Goal: Transaction & Acquisition: Subscribe to service/newsletter

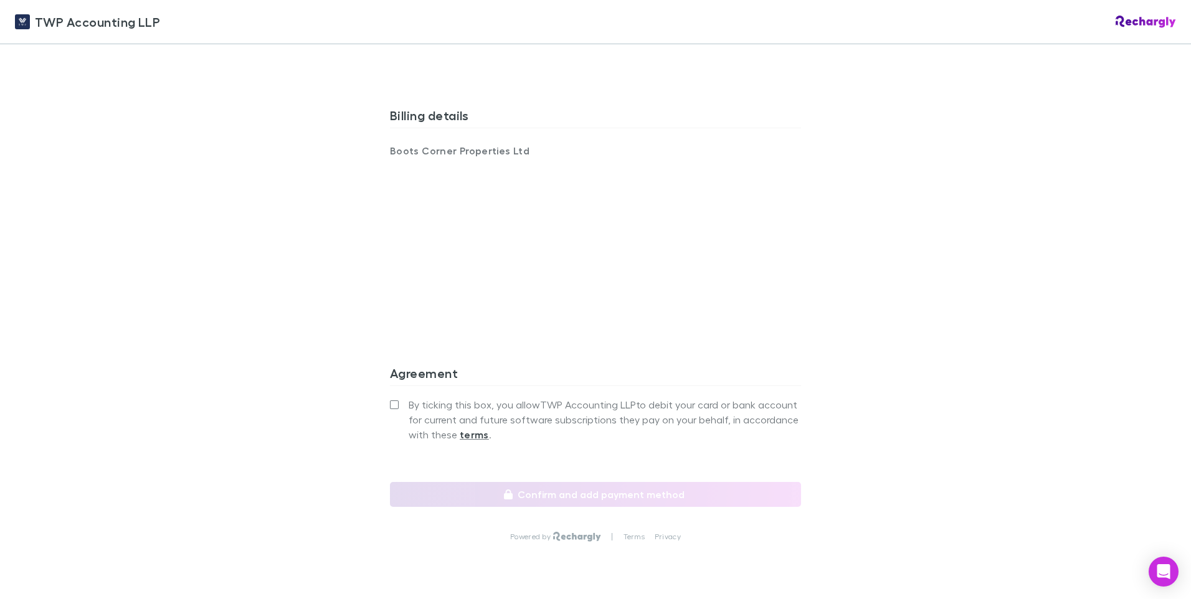
scroll to position [833, 0]
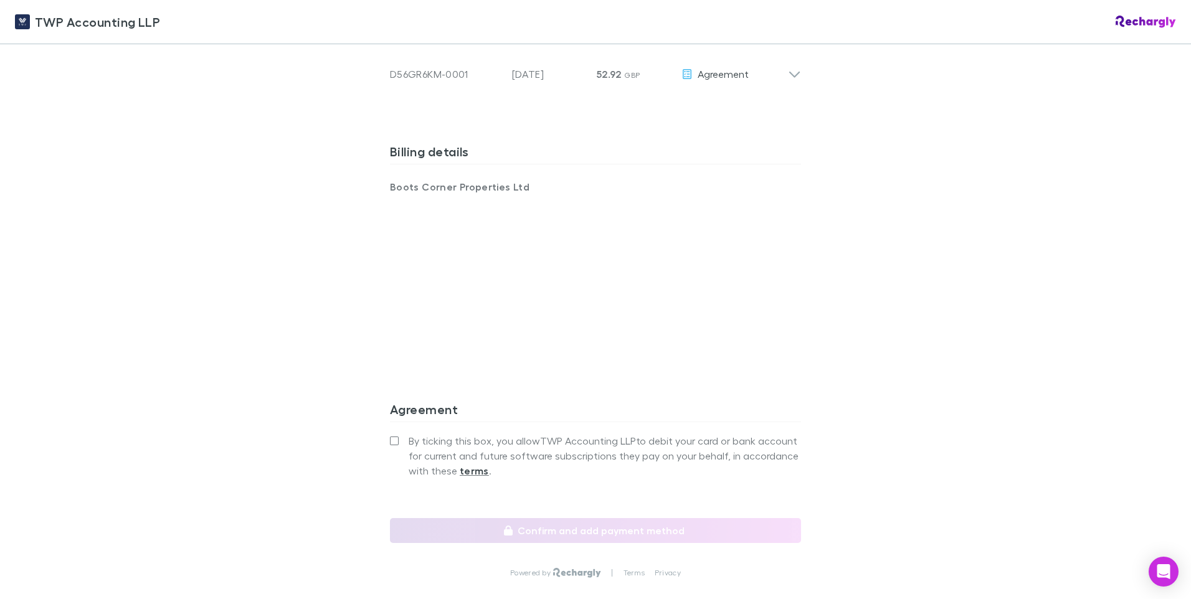
click at [852, 341] on div "TWP Accounting LLP TWP Accounting LLP Software subscriptions agreement TWP Acco…" at bounding box center [595, 299] width 1191 height 599
click at [900, 309] on div "TWP Accounting LLP TWP Accounting LLP Software subscriptions agreement TWP Acco…" at bounding box center [595, 299] width 1191 height 599
click at [927, 197] on div "TWP Accounting LLP TWP Accounting LLP Software subscriptions agreement TWP Acco…" at bounding box center [595, 299] width 1191 height 599
click at [945, 190] on div "TWP Accounting LLP TWP Accounting LLP Software subscriptions agreement TWP Acco…" at bounding box center [595, 299] width 1191 height 599
click at [915, 176] on div "TWP Accounting LLP TWP Accounting LLP Software subscriptions agreement TWP Acco…" at bounding box center [595, 299] width 1191 height 599
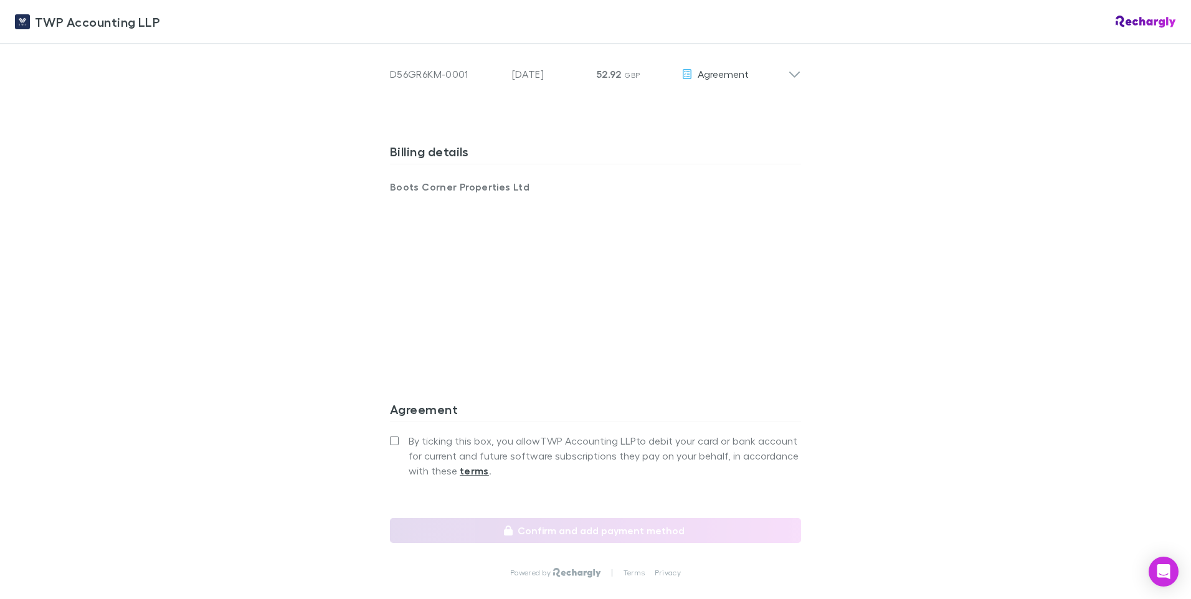
click at [930, 252] on div "TWP Accounting LLP TWP Accounting LLP Software subscriptions agreement TWP Acco…" at bounding box center [595, 299] width 1191 height 599
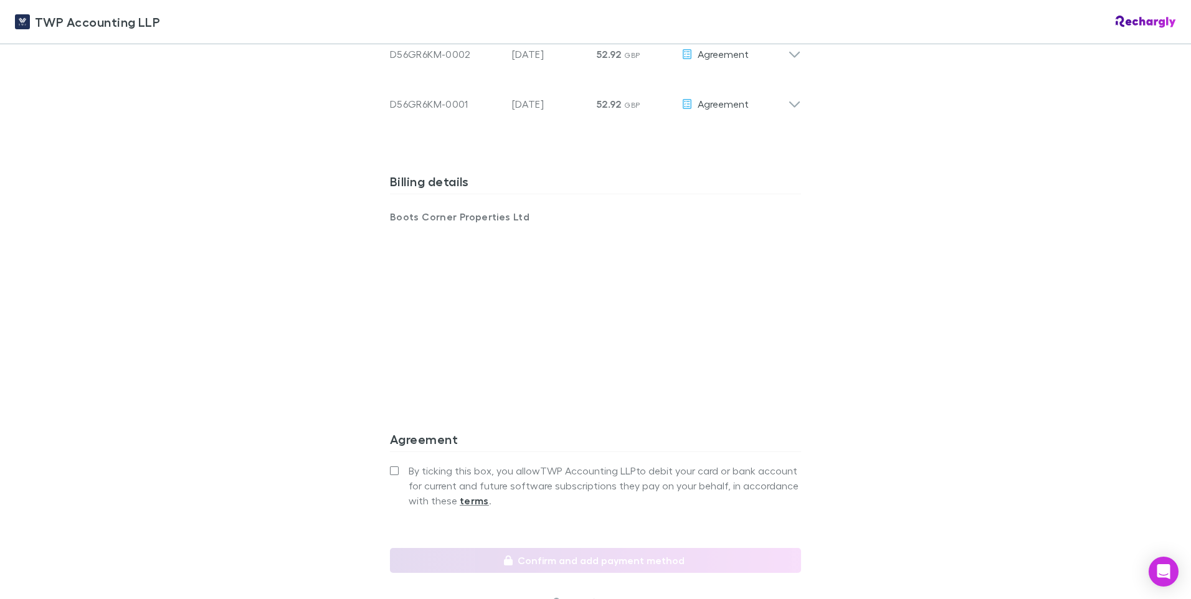
scroll to position [788, 0]
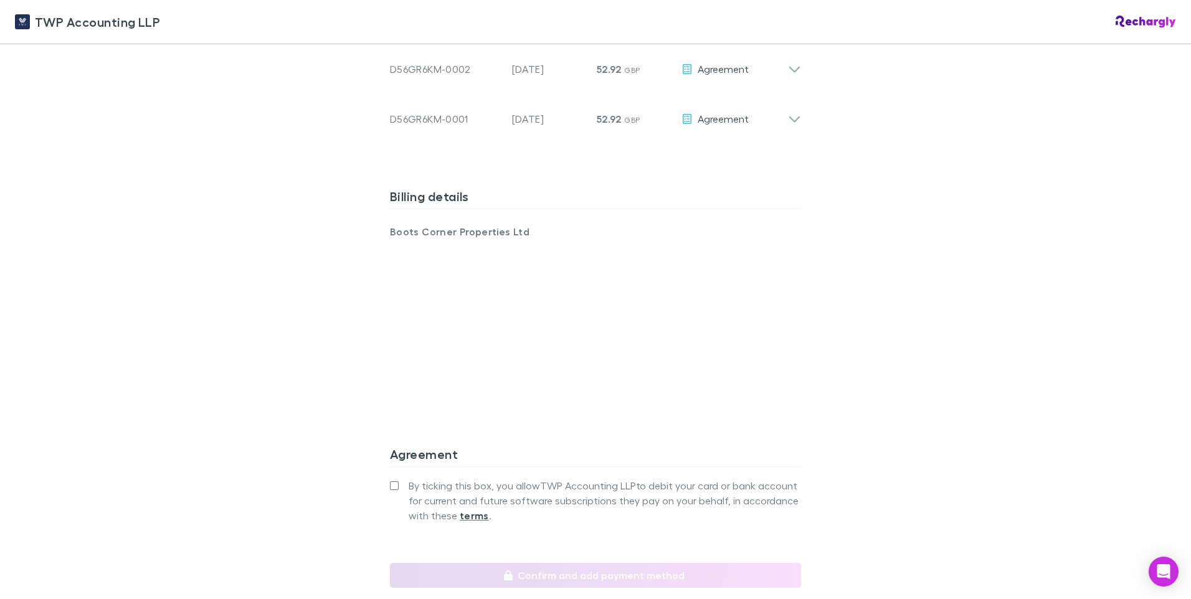
click at [931, 369] on div "TWP Accounting LLP TWP Accounting LLP Software subscriptions agreement TWP Acco…" at bounding box center [595, 299] width 1191 height 599
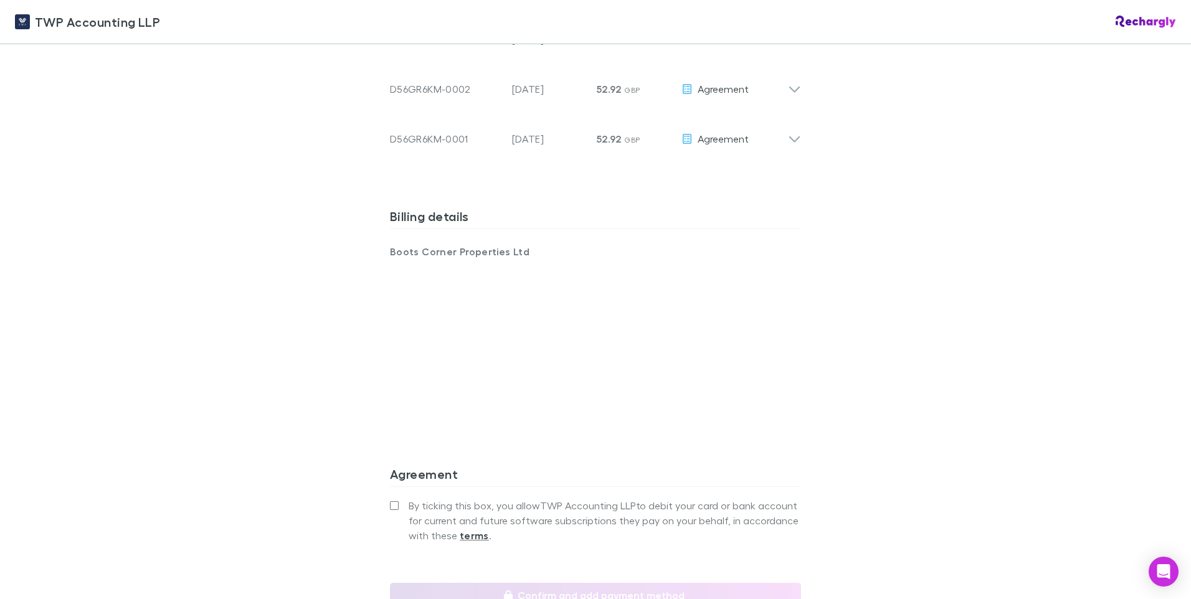
scroll to position [746, 0]
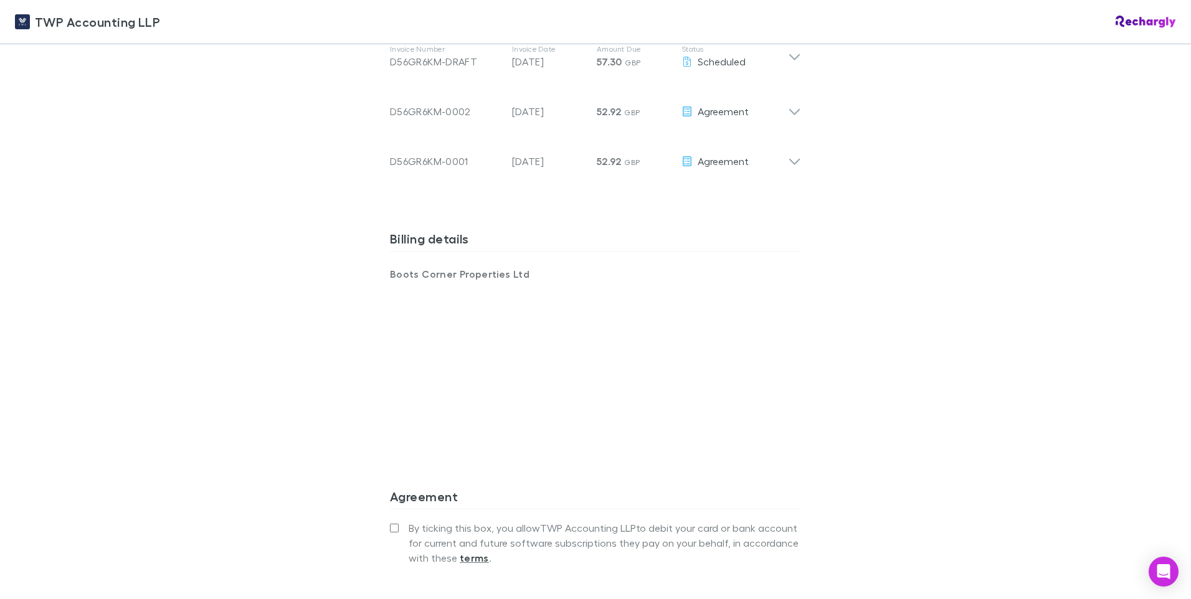
click at [1062, 292] on div "TWP Accounting LLP TWP Accounting LLP Software subscriptions agreement TWP Acco…" at bounding box center [595, 299] width 1191 height 599
click at [976, 338] on div "TWP Accounting LLP TWP Accounting LLP Software subscriptions agreement TWP Acco…" at bounding box center [595, 299] width 1191 height 599
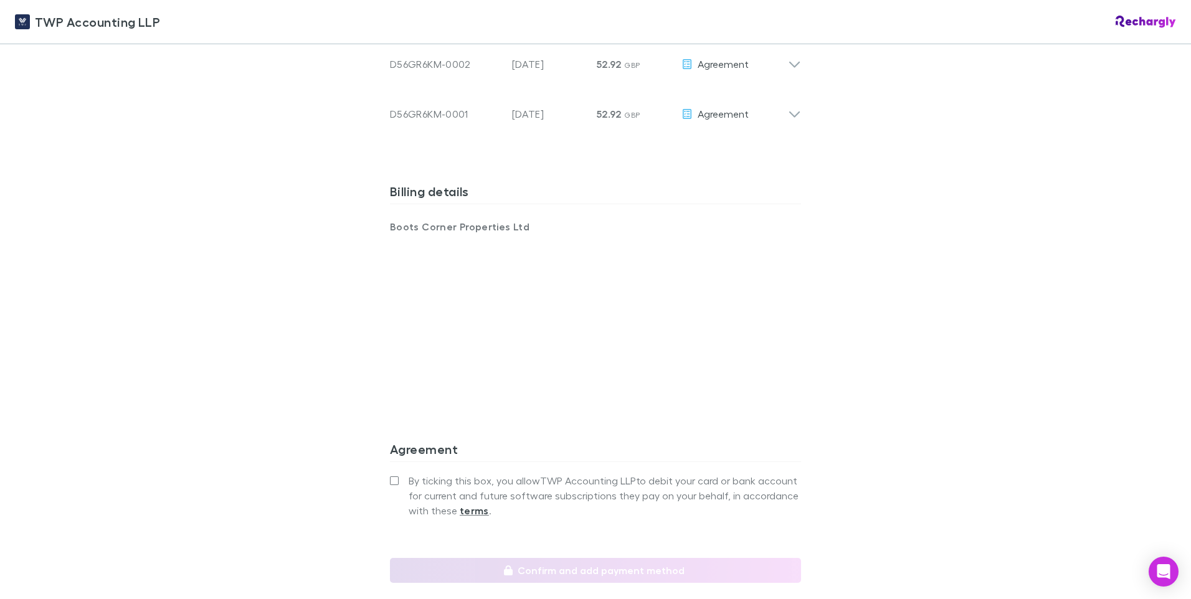
scroll to position [740, 0]
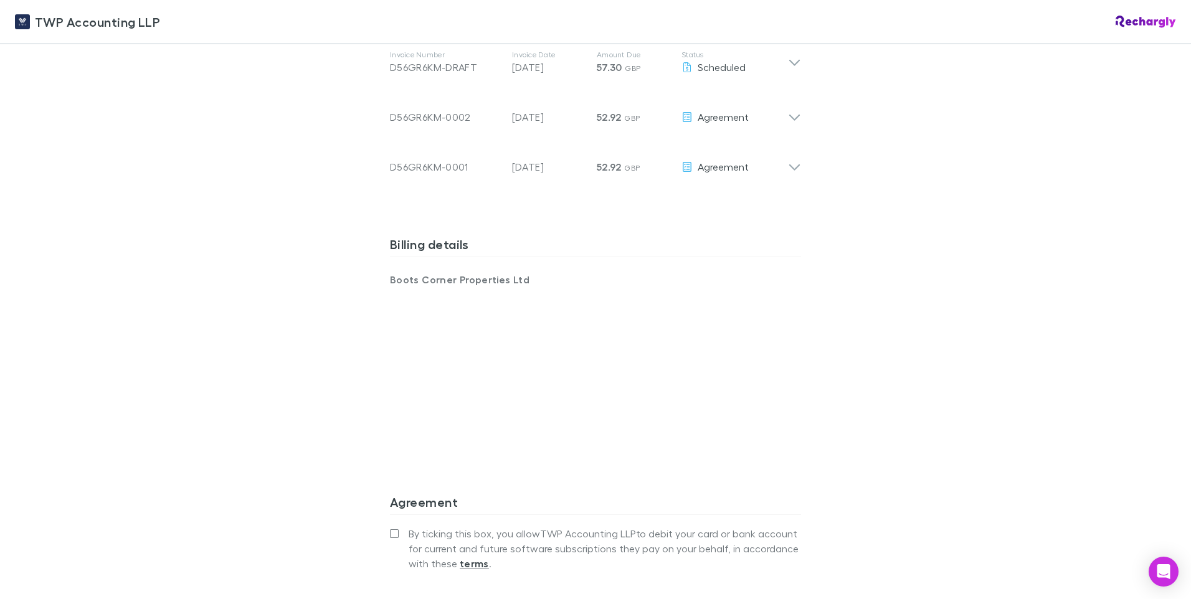
click at [925, 336] on div "TWP Accounting LLP TWP Accounting LLP Software subscriptions agreement TWP Acco…" at bounding box center [595, 299] width 1191 height 599
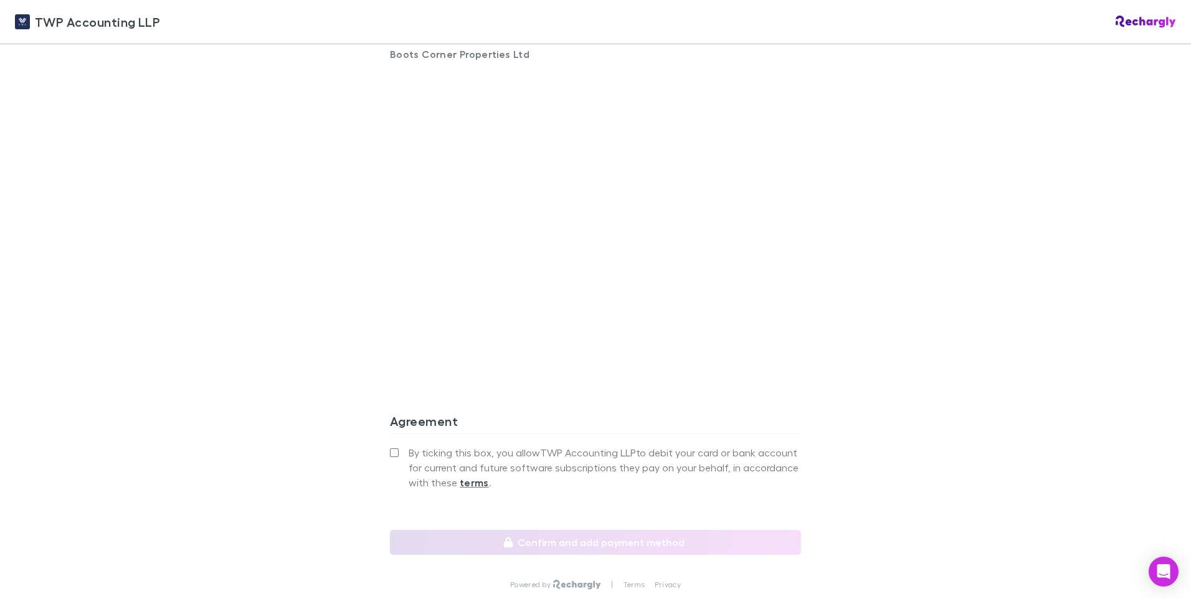
scroll to position [981, 0]
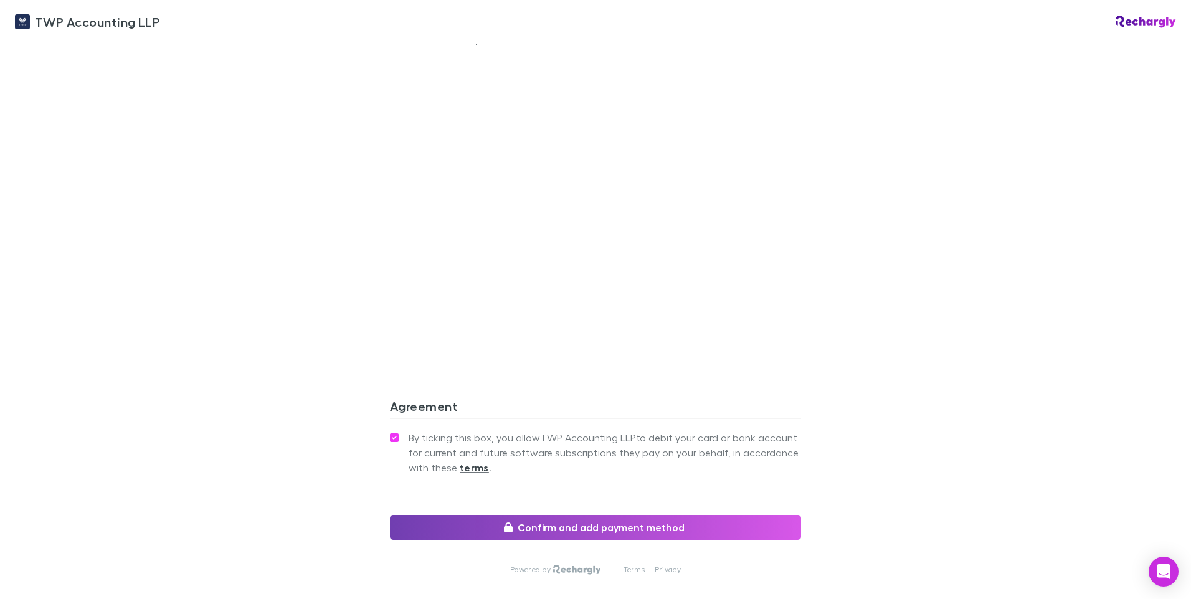
click at [591, 532] on button "Confirm and add payment method" at bounding box center [595, 527] width 411 height 25
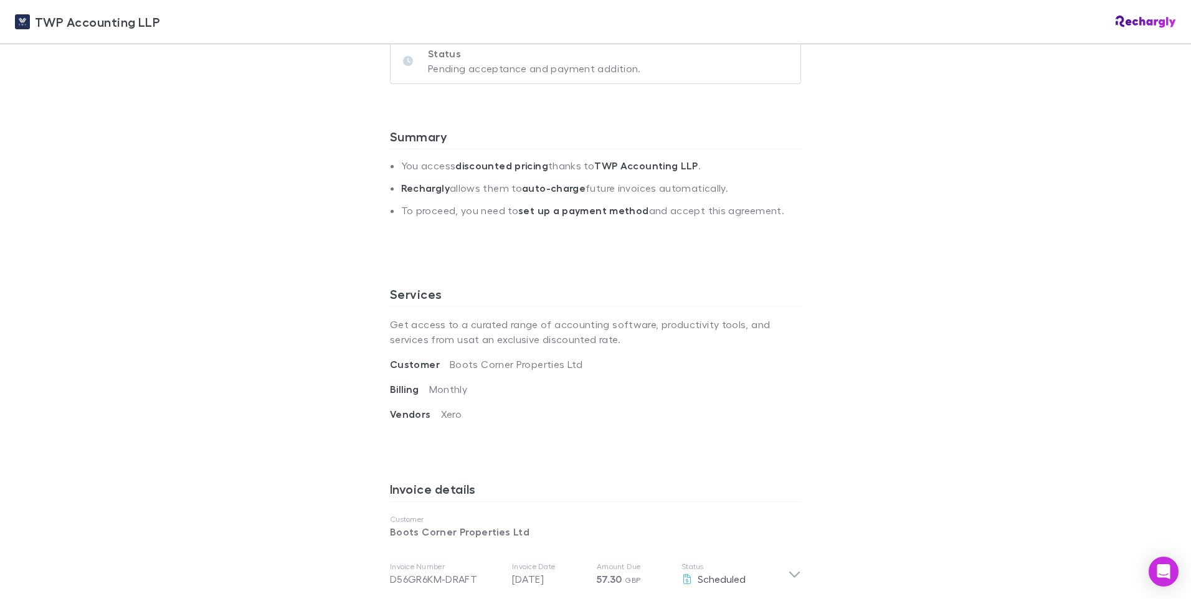
scroll to position [0, 0]
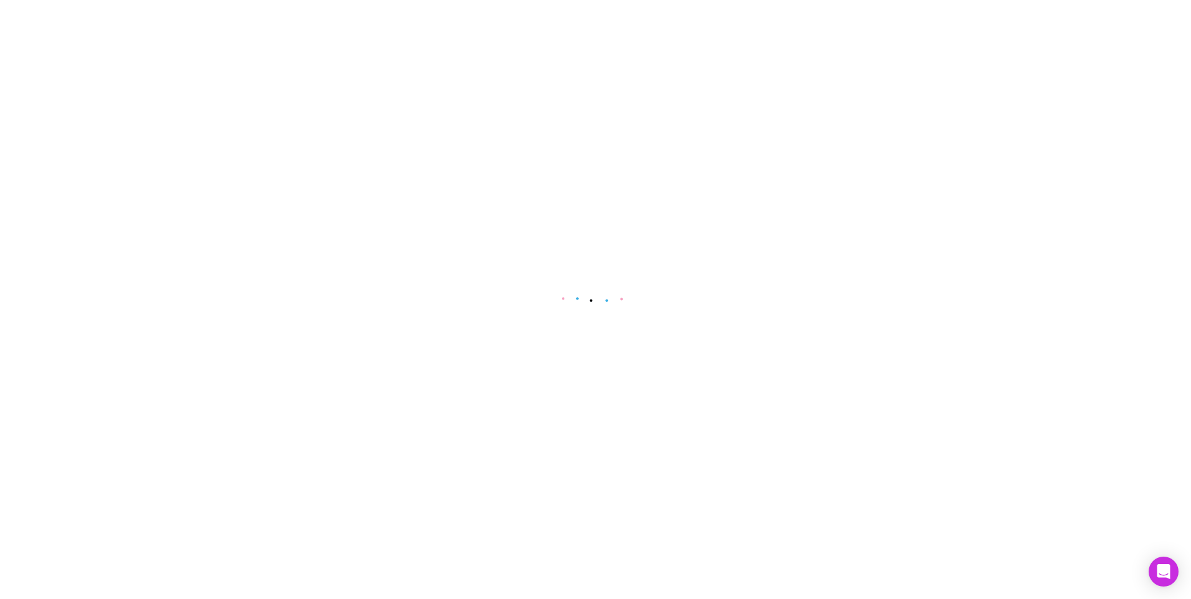
click at [916, 230] on main at bounding box center [595, 299] width 1191 height 599
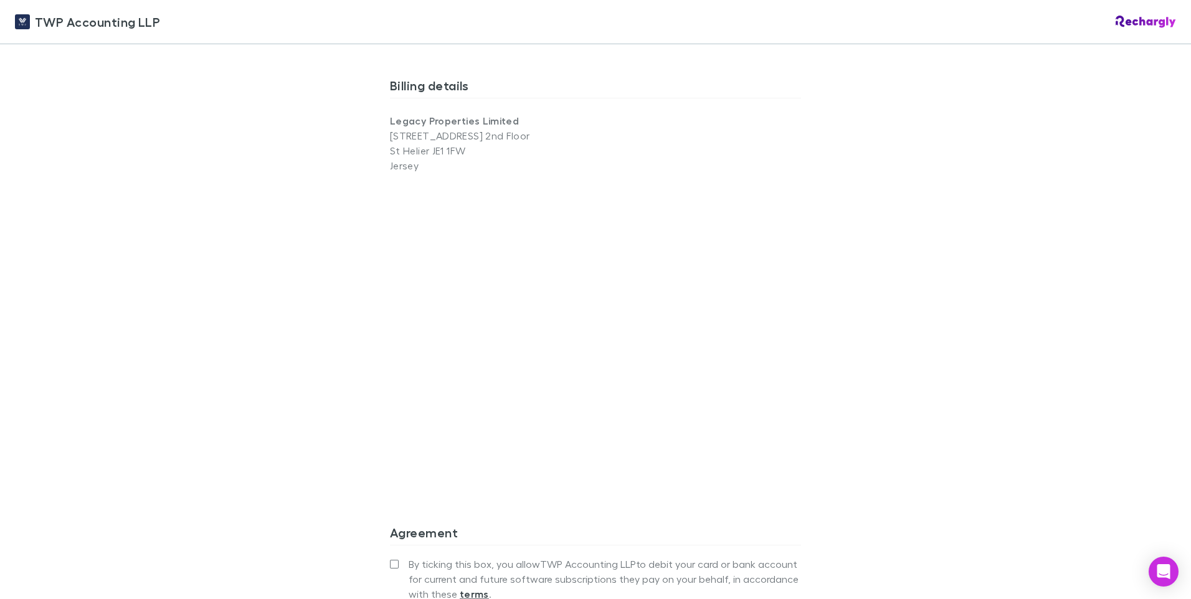
scroll to position [911, 0]
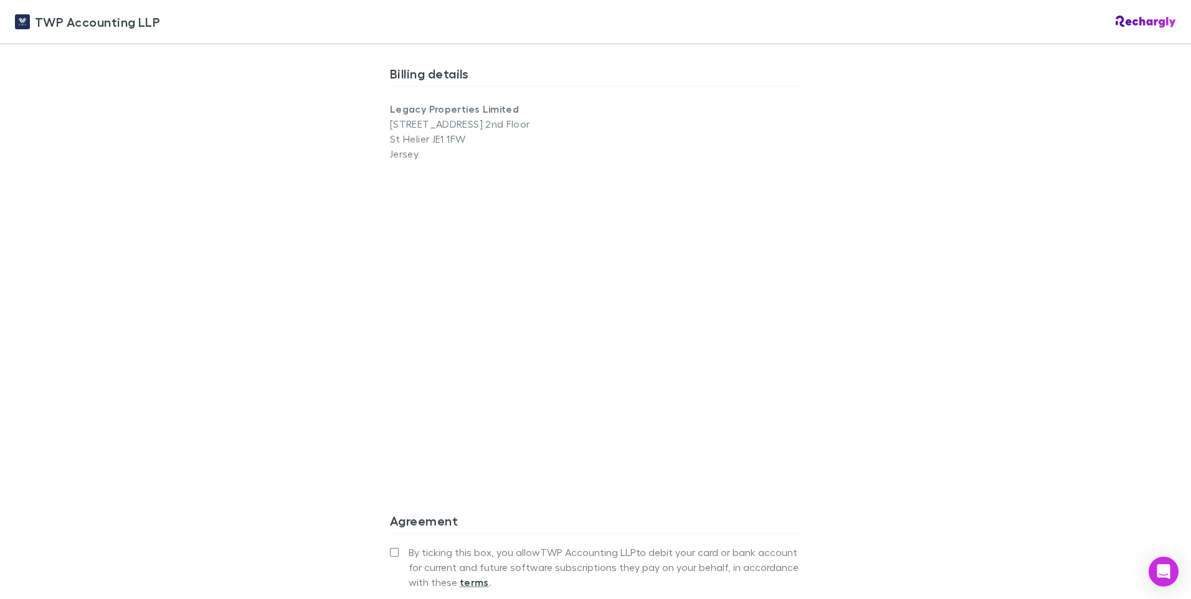
click at [273, 369] on div "TWP Accounting LLP TWP Accounting LLP Software subscriptions agreement TWP Acco…" at bounding box center [595, 299] width 1191 height 599
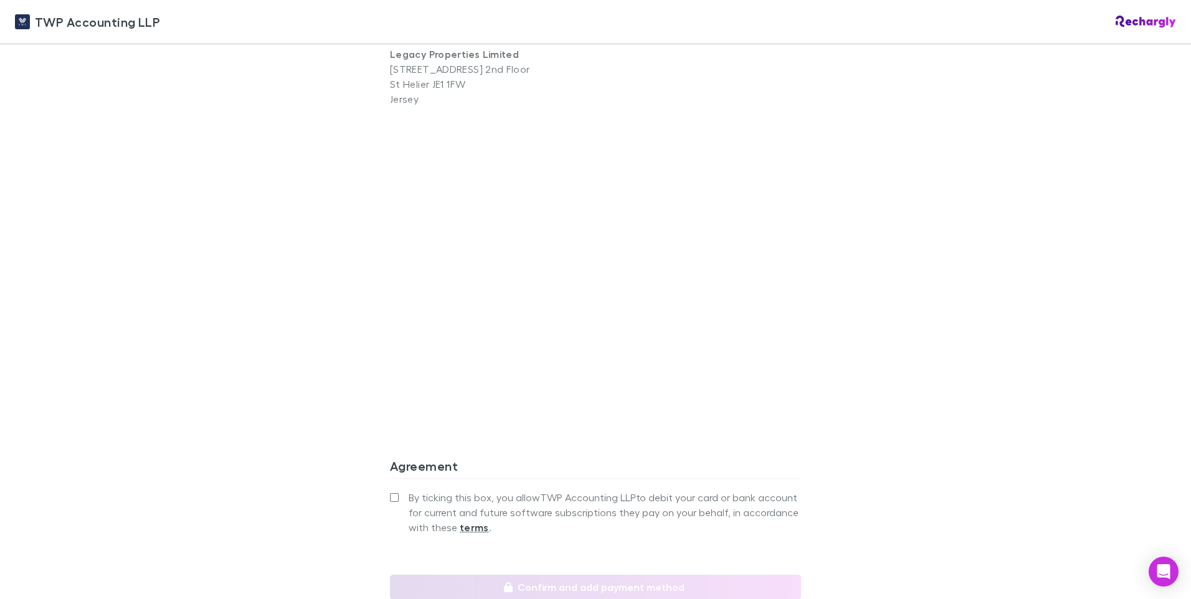
scroll to position [1089, 0]
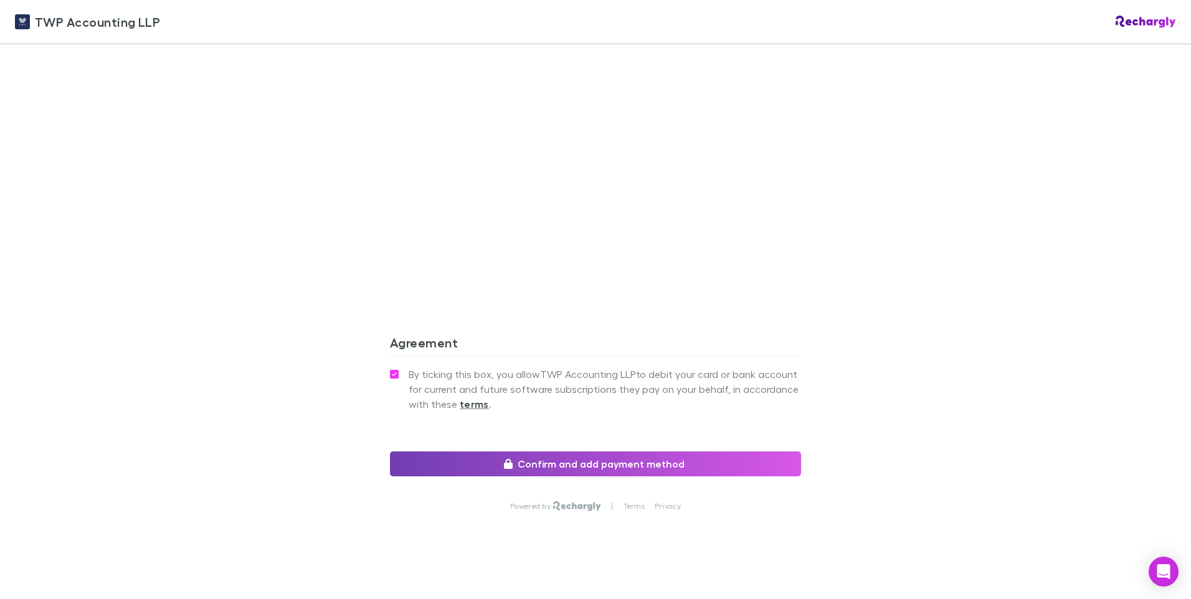
click at [596, 470] on button "Confirm and add payment method" at bounding box center [595, 464] width 411 height 25
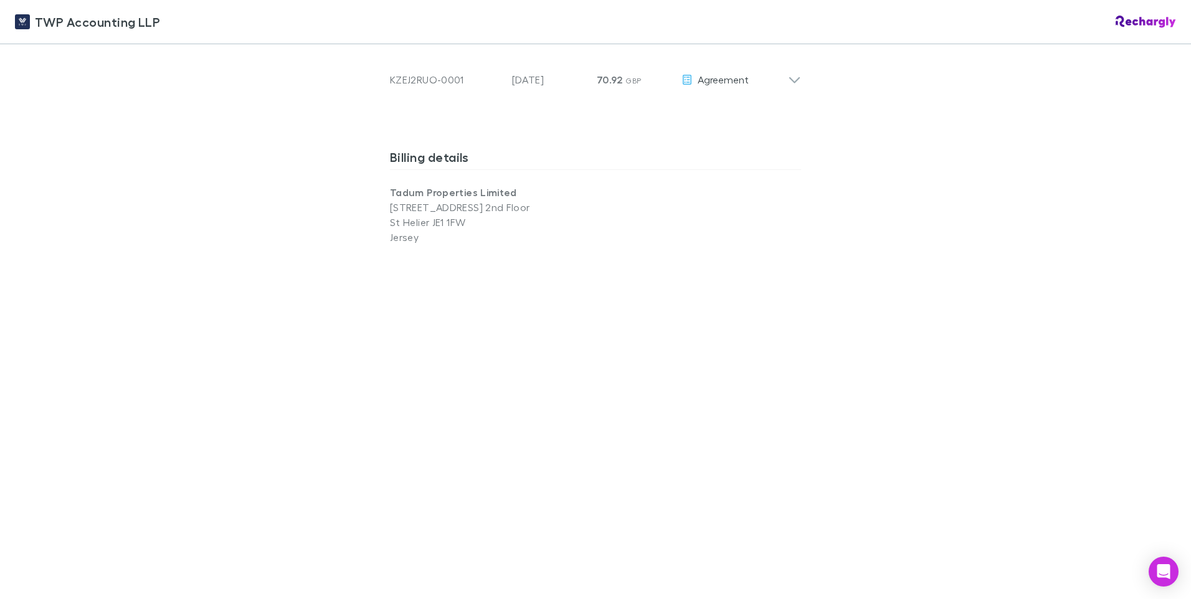
scroll to position [854, 0]
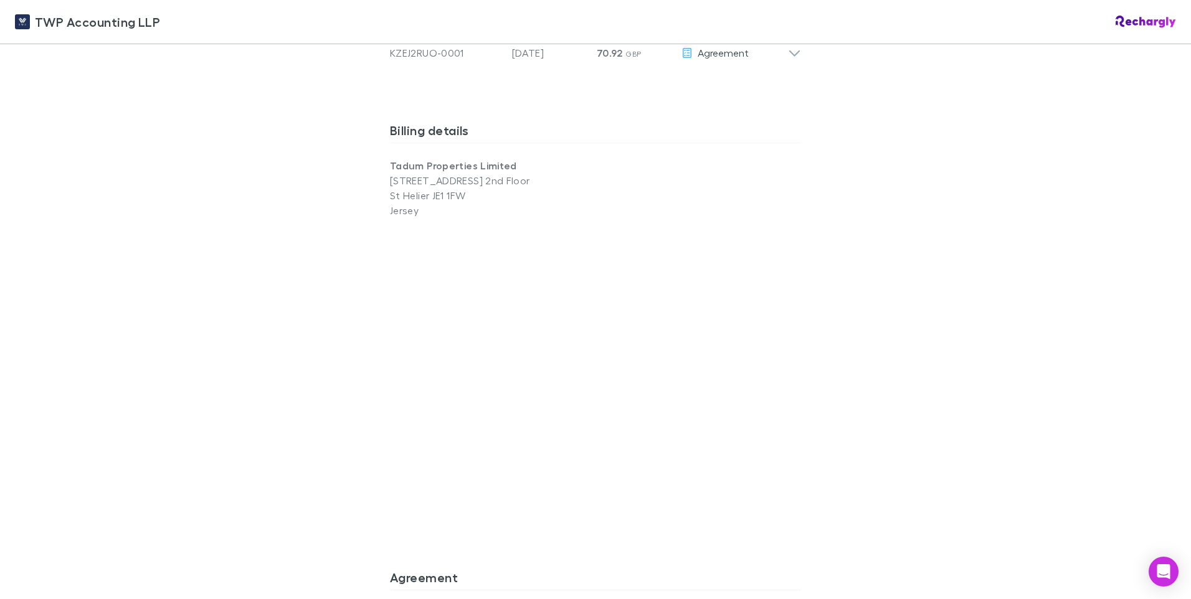
click at [887, 423] on div "TWP Accounting LLP TWP Accounting LLP Software subscriptions agreement TWP Acco…" at bounding box center [595, 299] width 1191 height 599
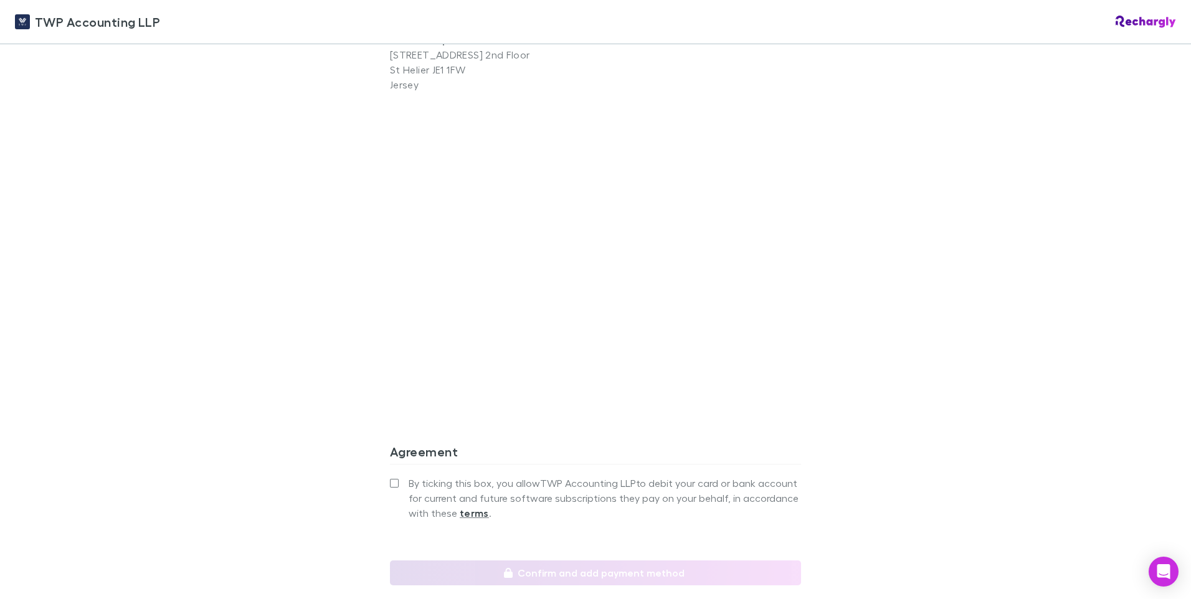
scroll to position [1101, 0]
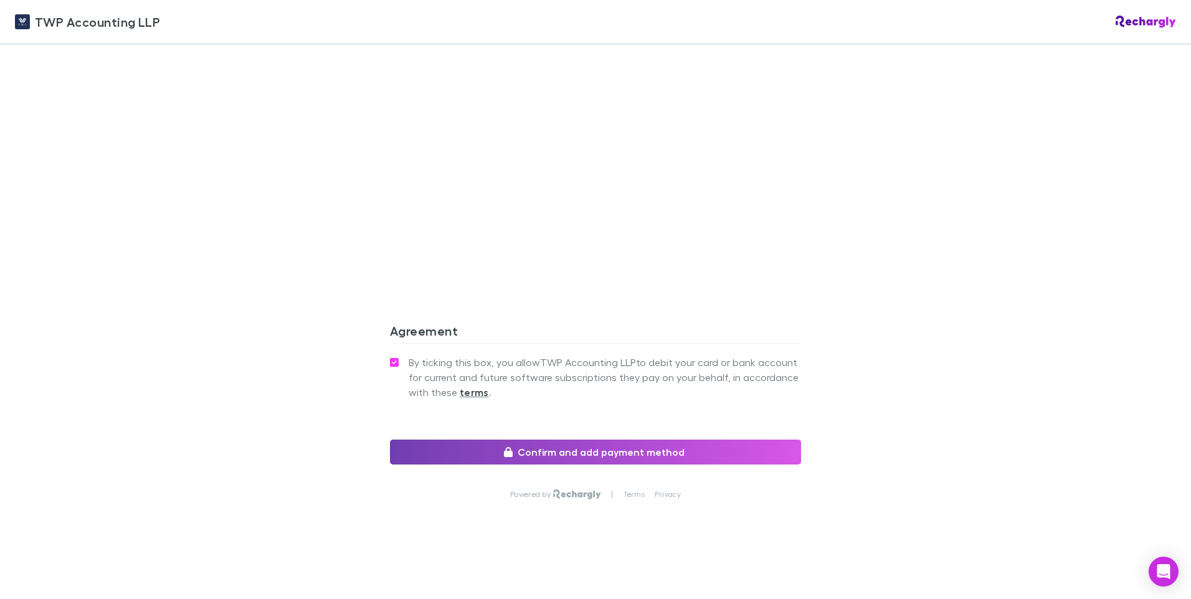
click at [616, 460] on button "Confirm and add payment method" at bounding box center [595, 452] width 411 height 25
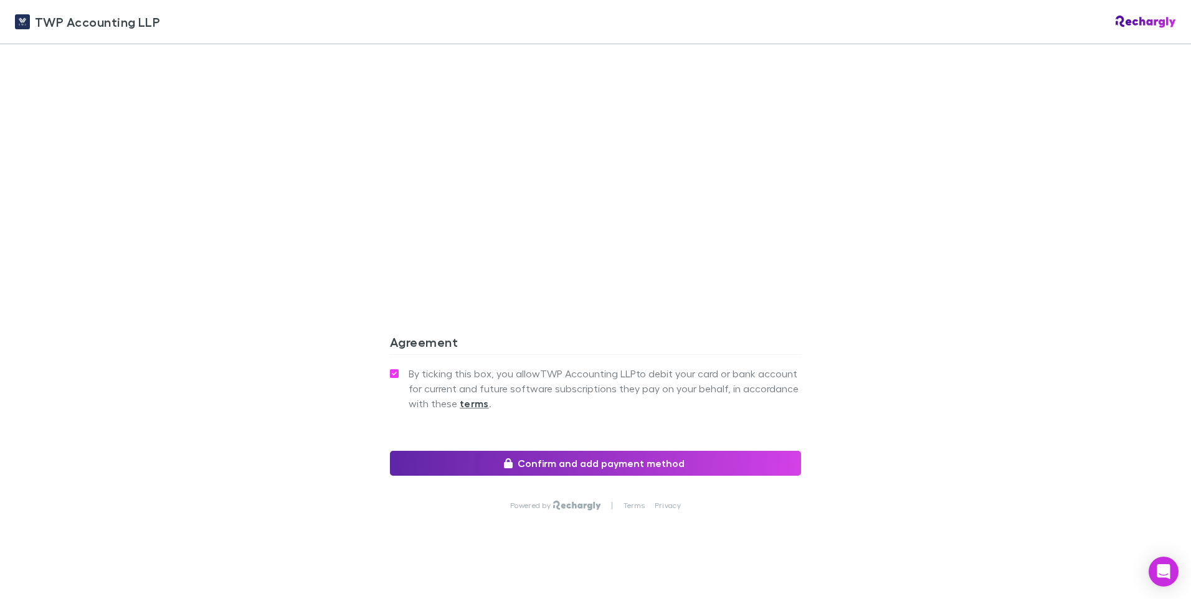
scroll to position [1078, 0]
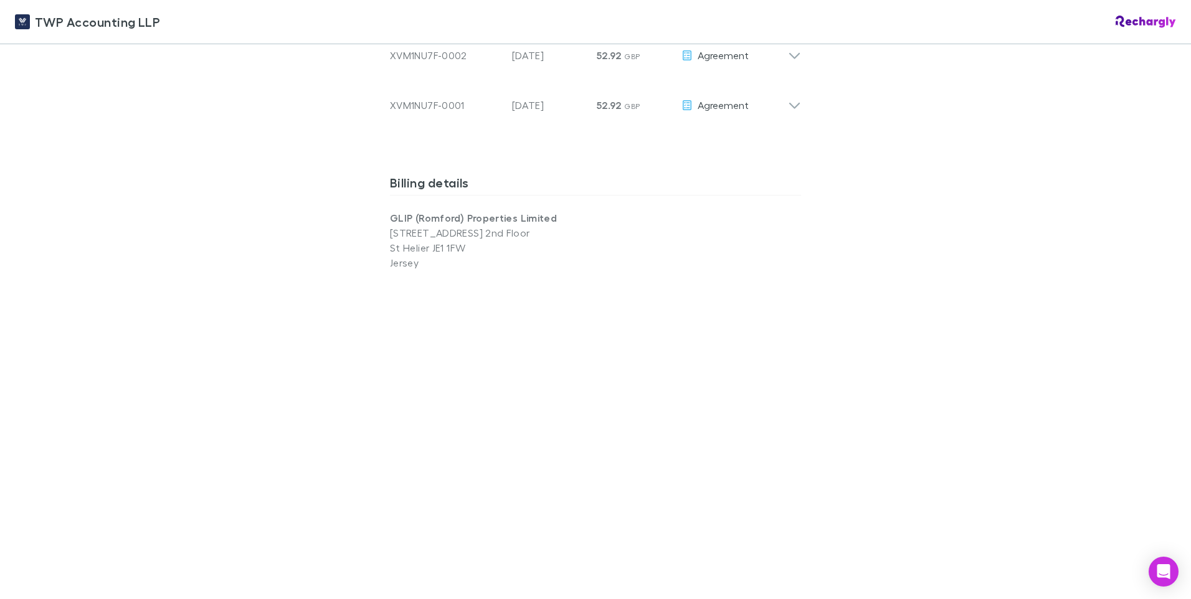
scroll to position [814, 0]
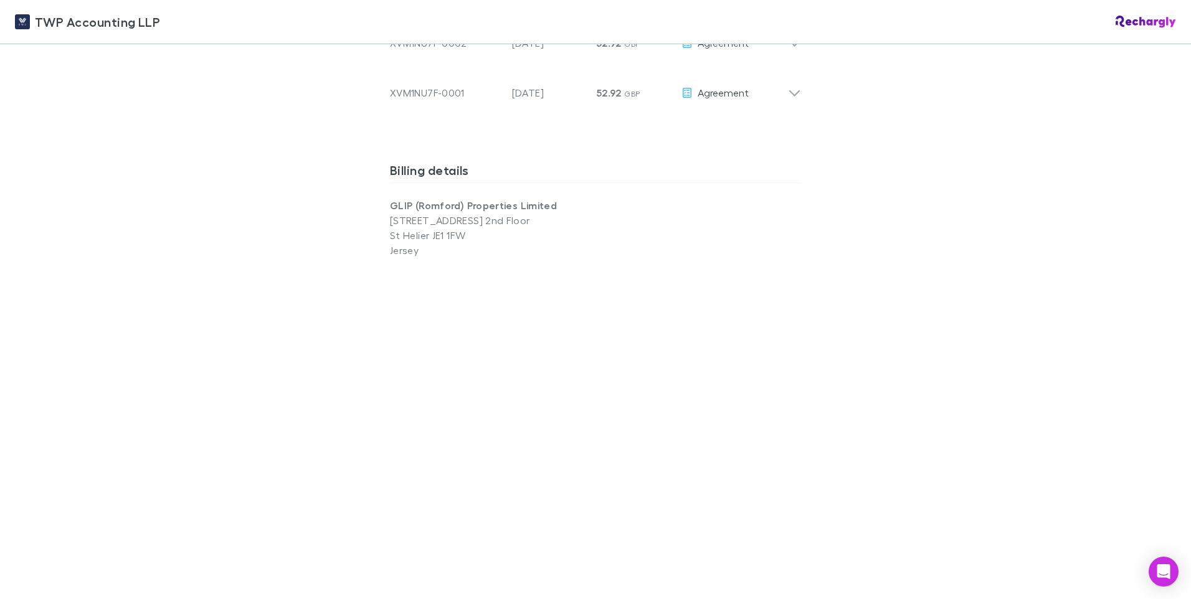
click at [987, 461] on div "TWP Accounting LLP TWP Accounting LLP Software subscriptions agreement TWP Acco…" at bounding box center [595, 299] width 1191 height 599
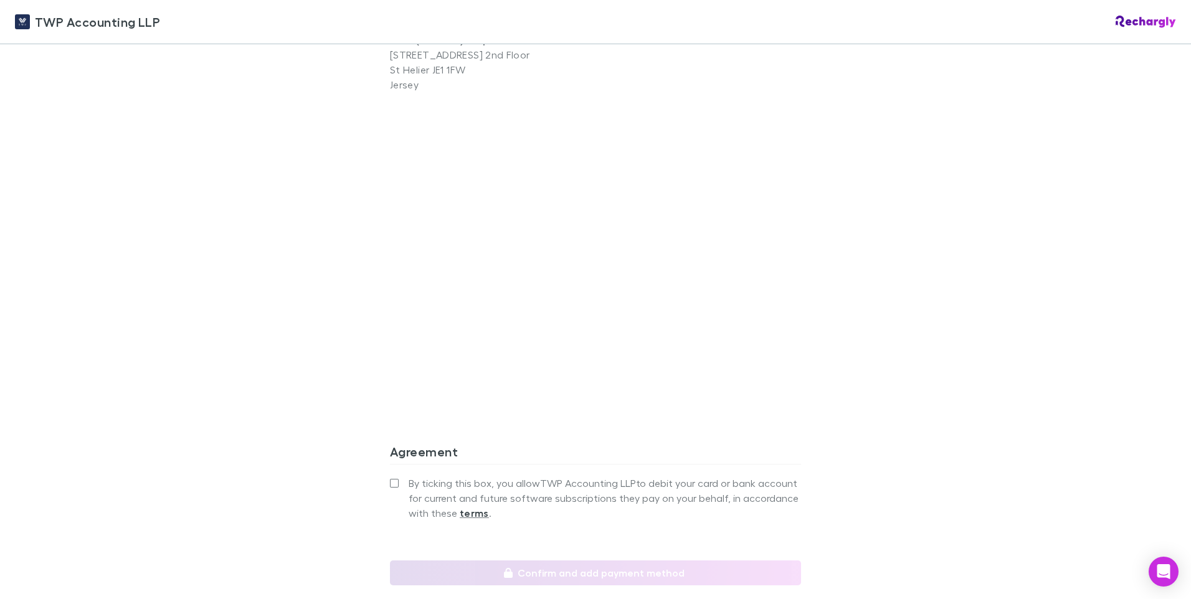
scroll to position [1030, 0]
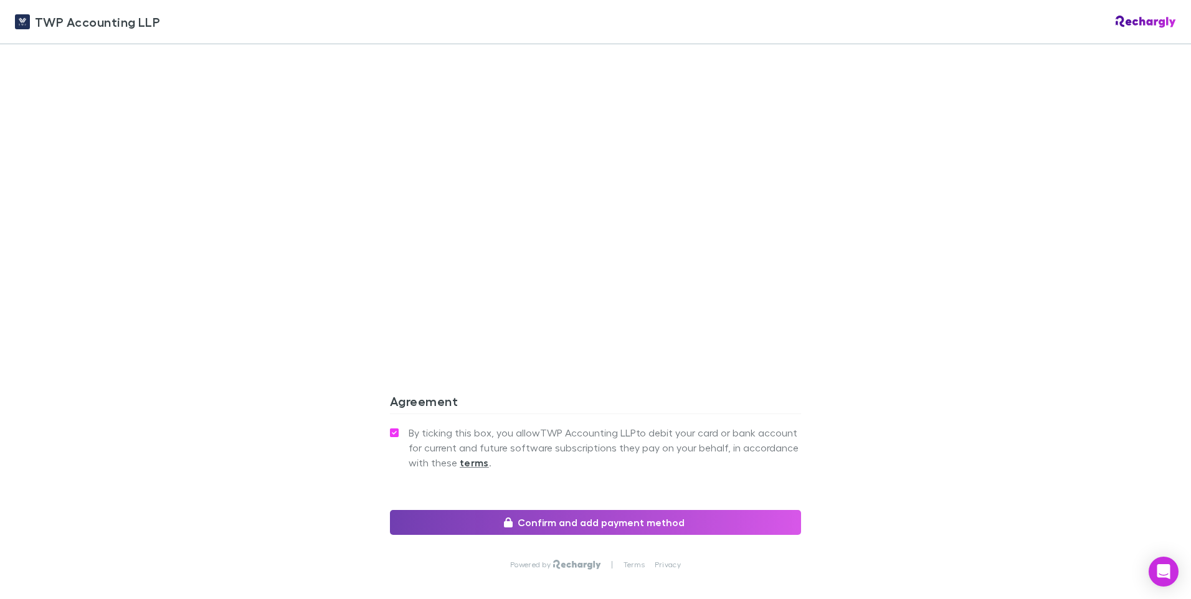
click at [576, 526] on button "Confirm and add payment method" at bounding box center [595, 522] width 411 height 25
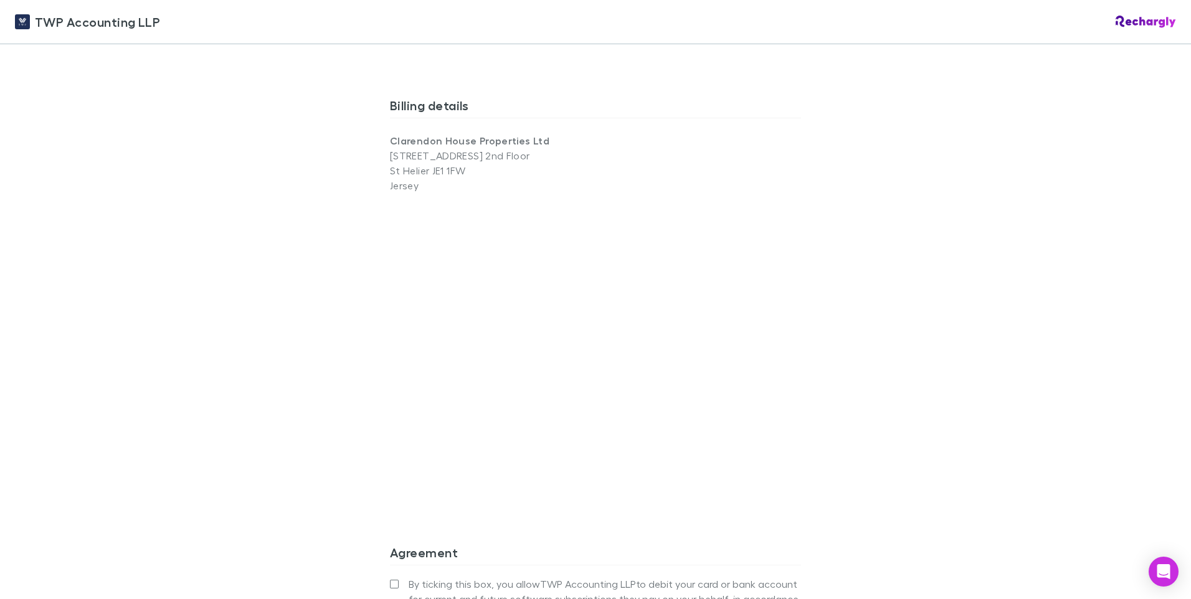
scroll to position [862, 0]
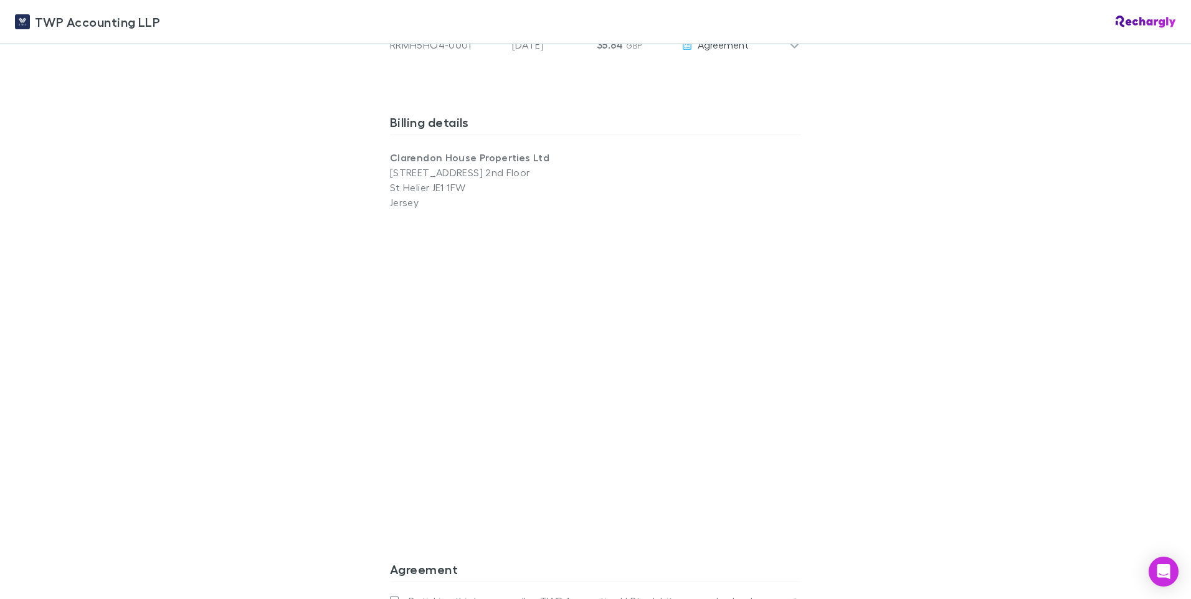
click at [964, 399] on div "TWP Accounting LLP TWP Accounting LLP Software subscriptions agreement TWP Acco…" at bounding box center [595, 299] width 1191 height 599
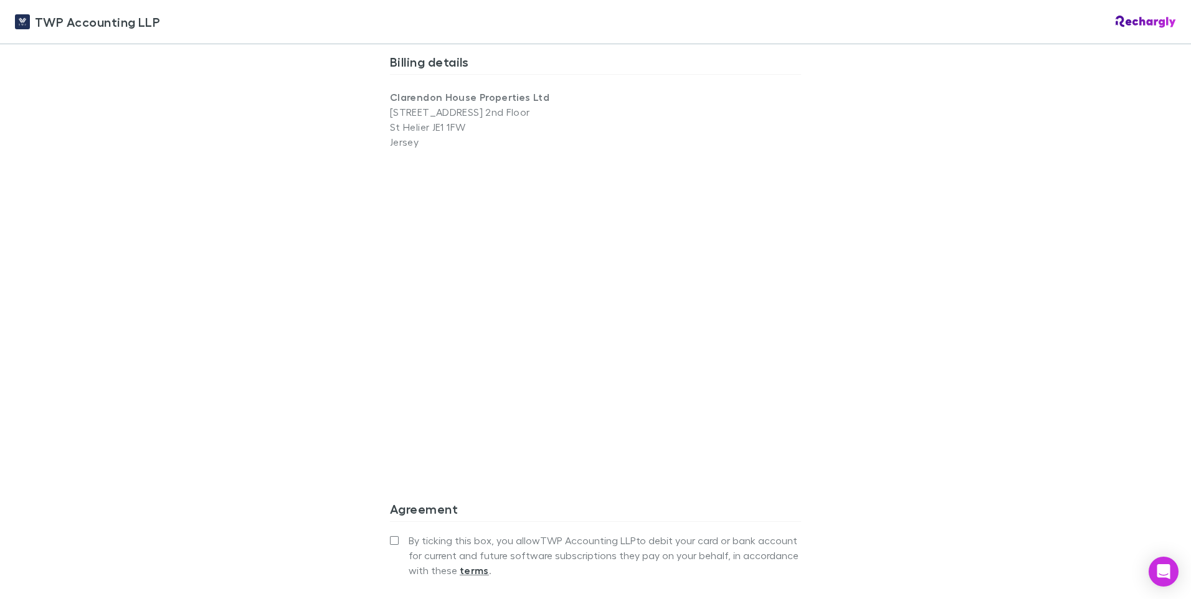
scroll to position [963, 0]
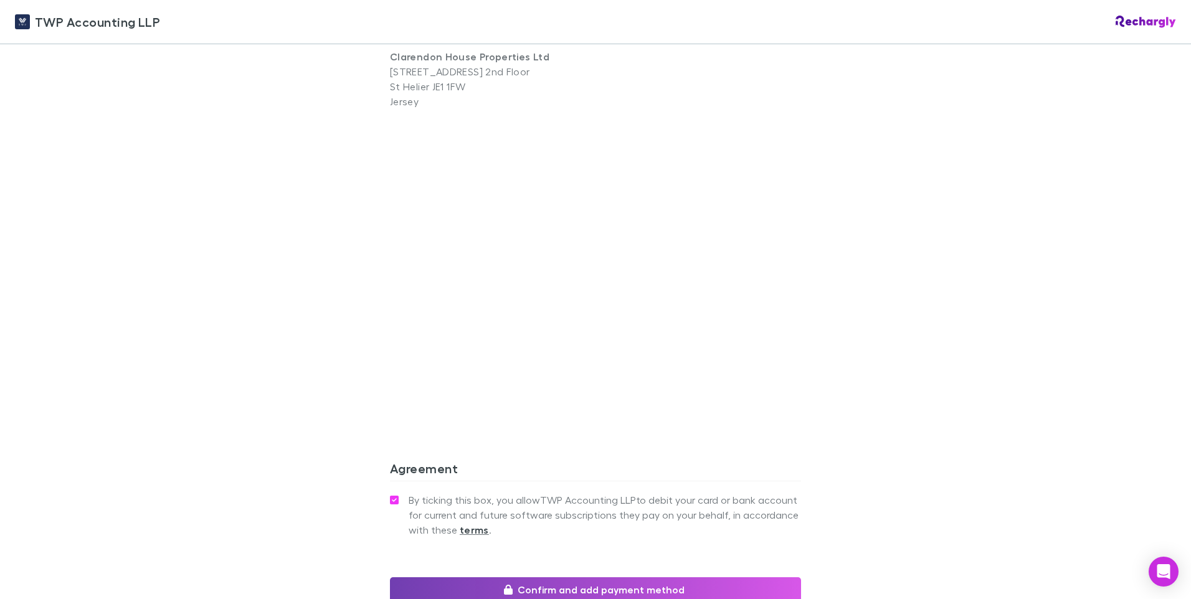
click at [622, 591] on button "Confirm and add payment method" at bounding box center [595, 590] width 411 height 25
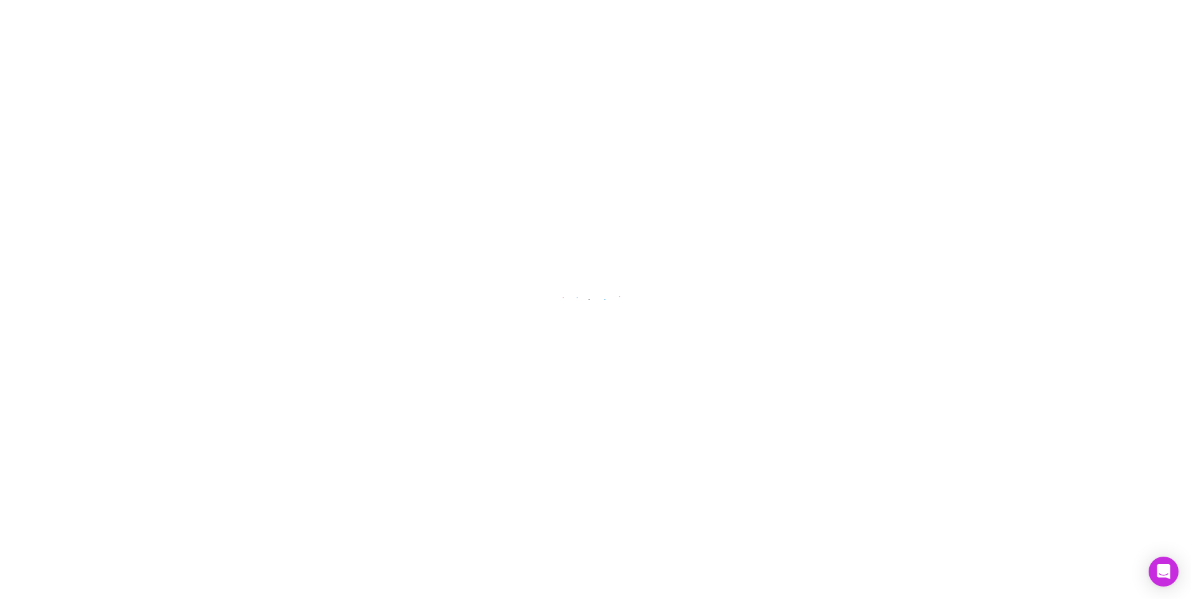
click at [848, 309] on main at bounding box center [595, 299] width 1191 height 599
click at [848, 310] on main at bounding box center [595, 299] width 1191 height 599
click at [848, 312] on main at bounding box center [595, 299] width 1191 height 599
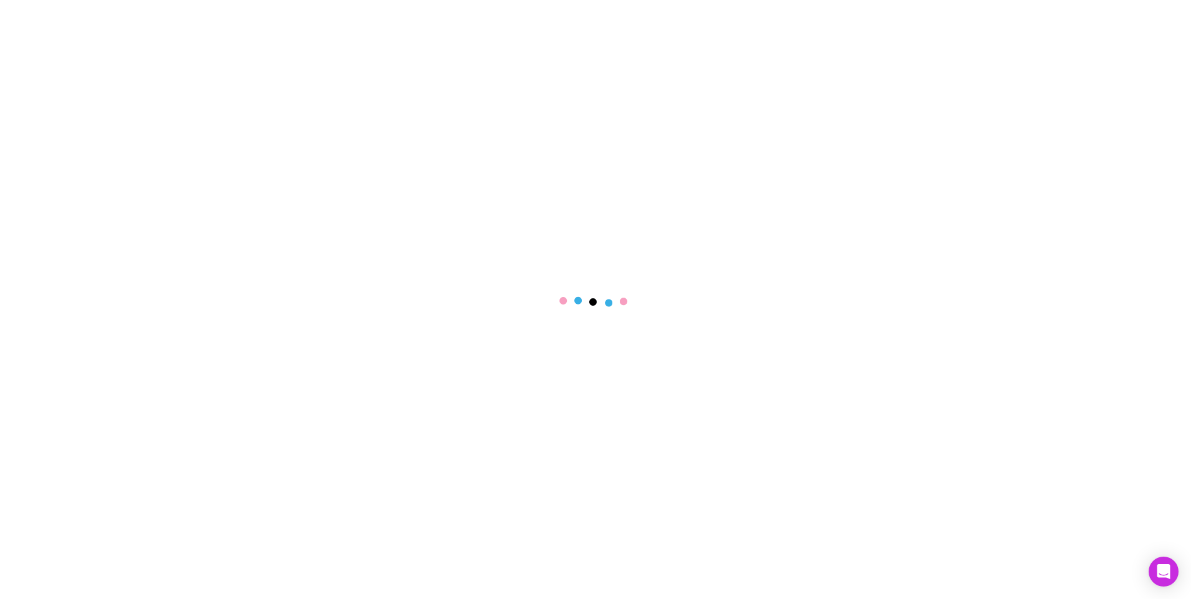
click at [848, 312] on main at bounding box center [595, 299] width 1191 height 599
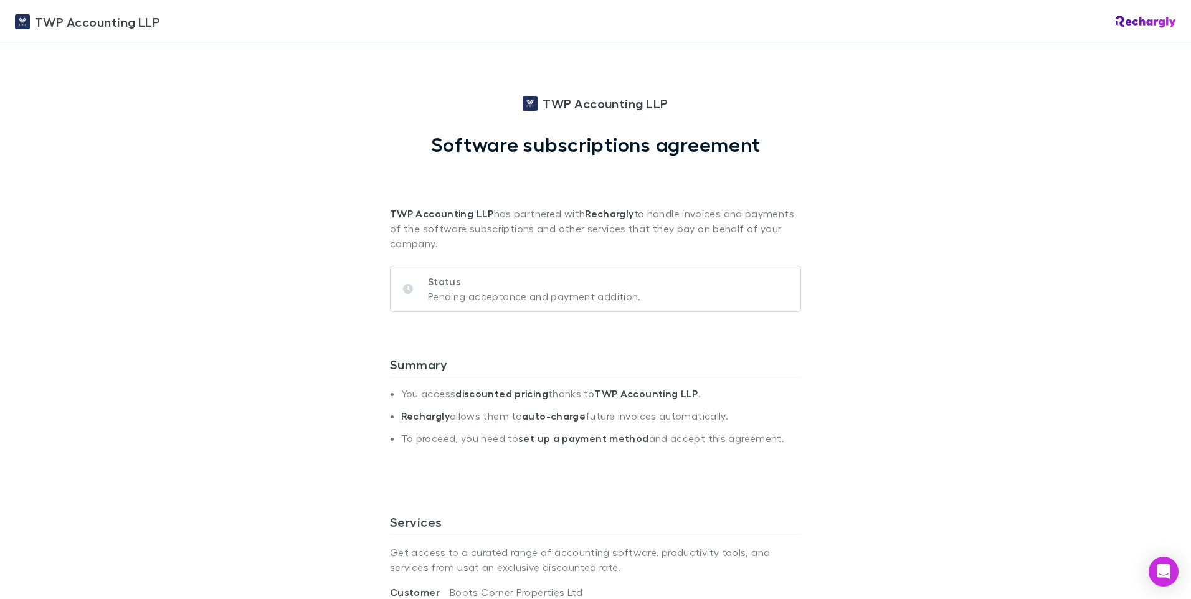
click at [929, 394] on div "TWP Accounting LLP TWP Accounting LLP Software subscriptions agreement TWP Acco…" at bounding box center [595, 299] width 1191 height 599
